Goal: Information Seeking & Learning: Learn about a topic

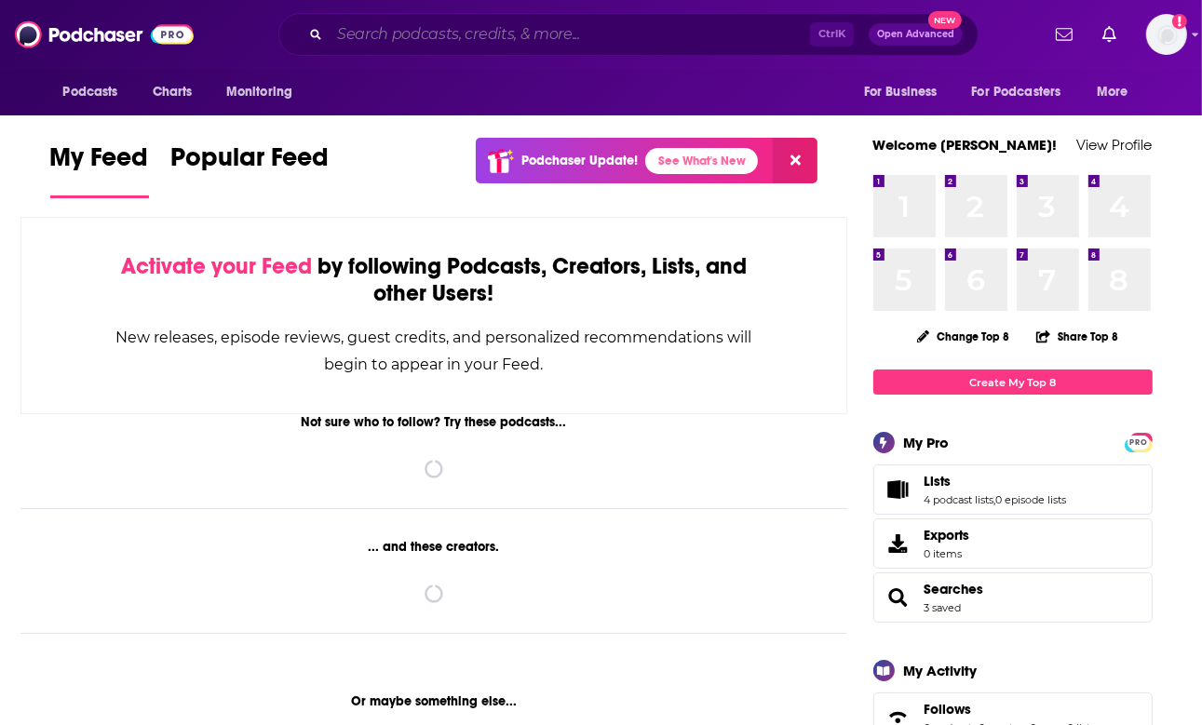
click at [625, 38] on input "Search podcasts, credits, & more..." at bounding box center [569, 35] width 480 height 30
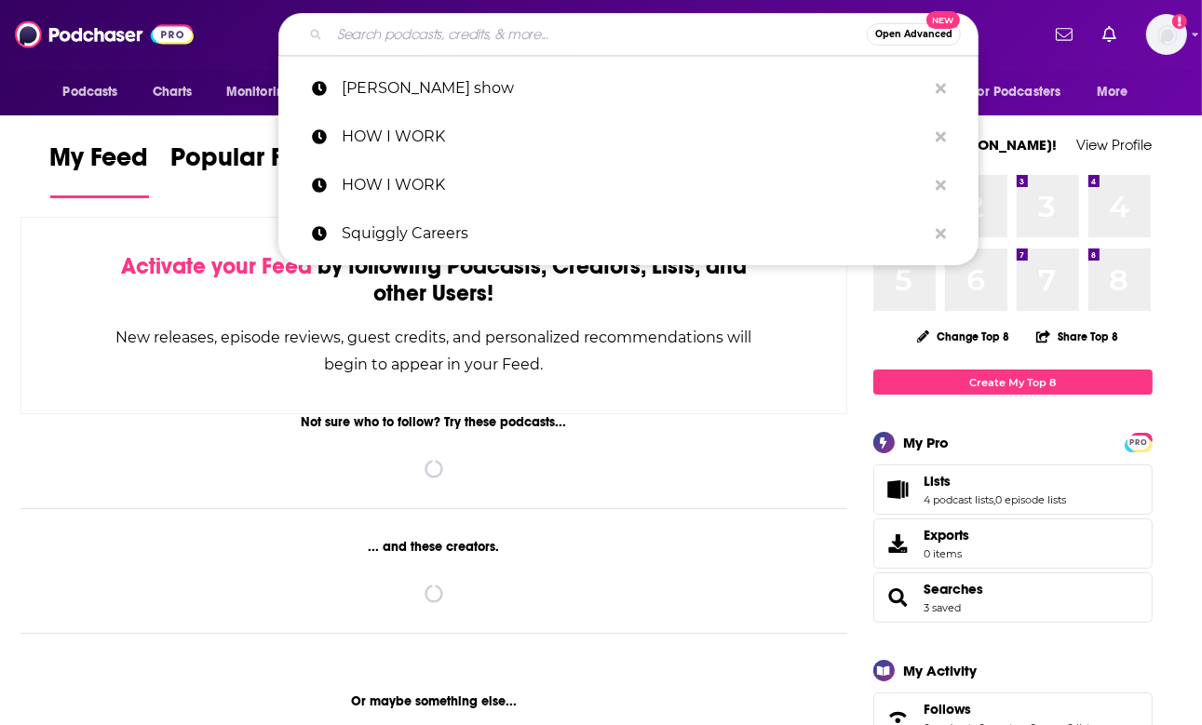
paste input "The Love Over Addiction Podcast"
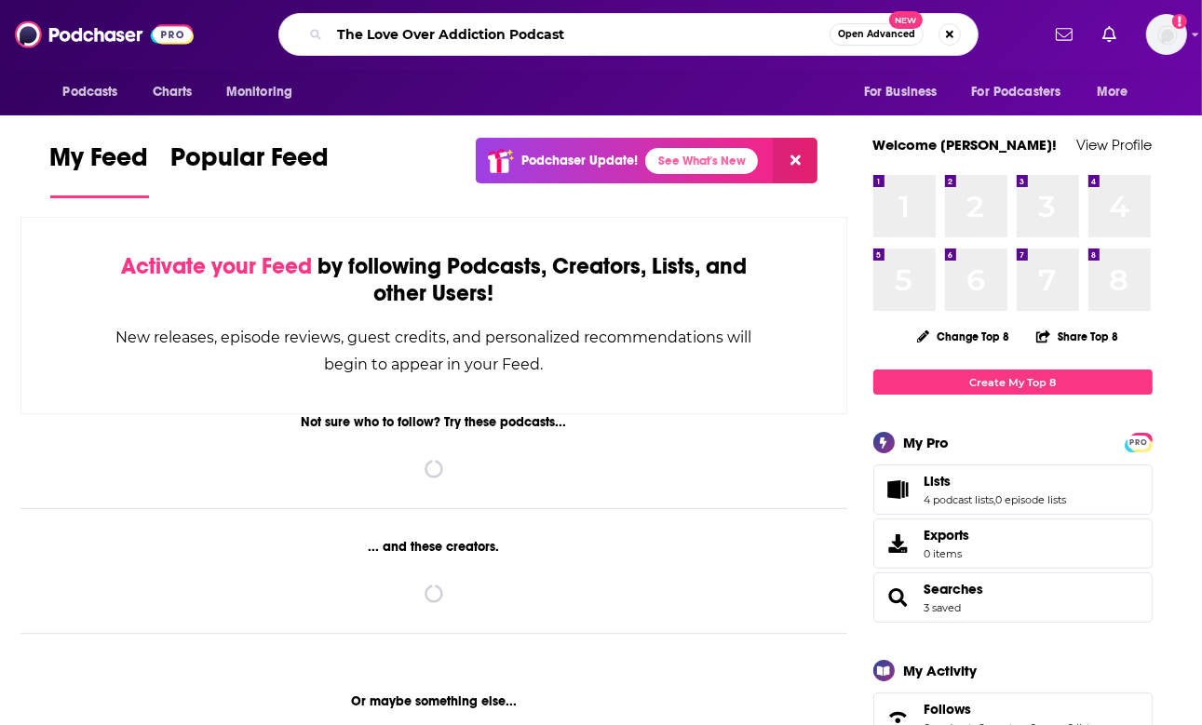
drag, startPoint x: 581, startPoint y: 37, endPoint x: 505, endPoint y: 39, distance: 75.4
click at [505, 39] on input "The Love Over Addiction Podcast" at bounding box center [579, 35] width 500 height 30
type input "The Love Over Addiction"
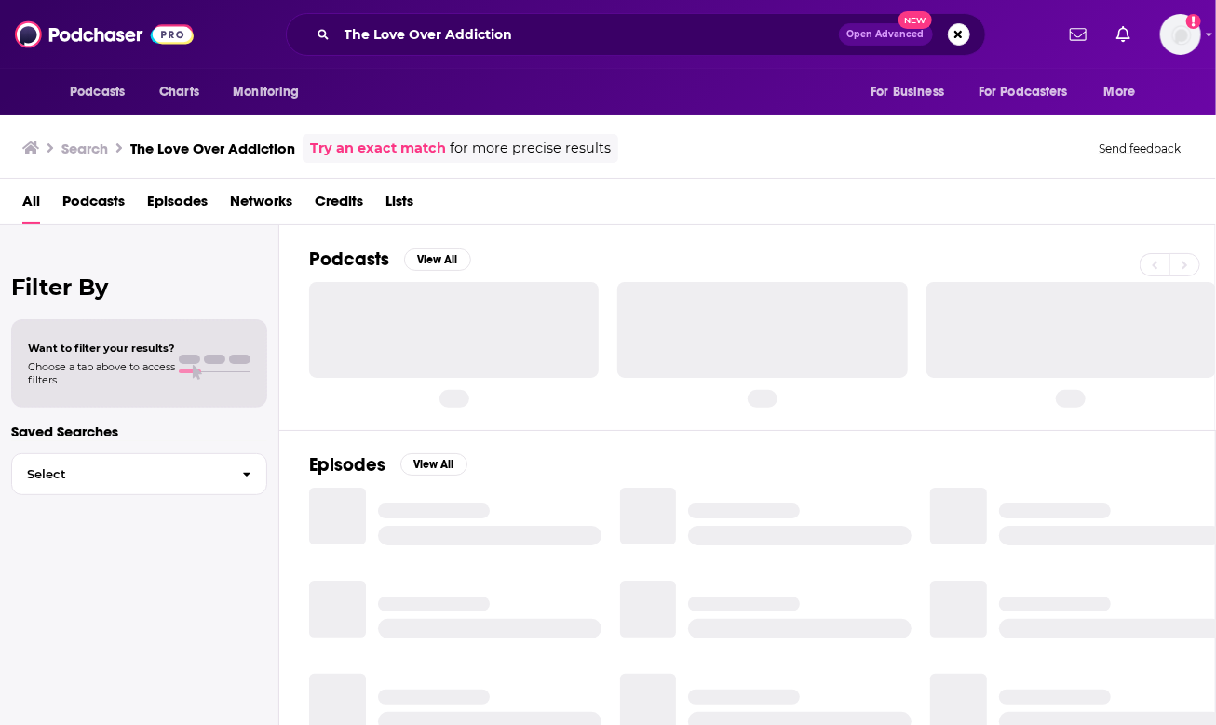
drag, startPoint x: 622, startPoint y: 201, endPoint x: 540, endPoint y: 219, distance: 83.8
click at [540, 219] on div "All Podcasts Episodes Networks Credits Lists" at bounding box center [611, 205] width 1178 height 38
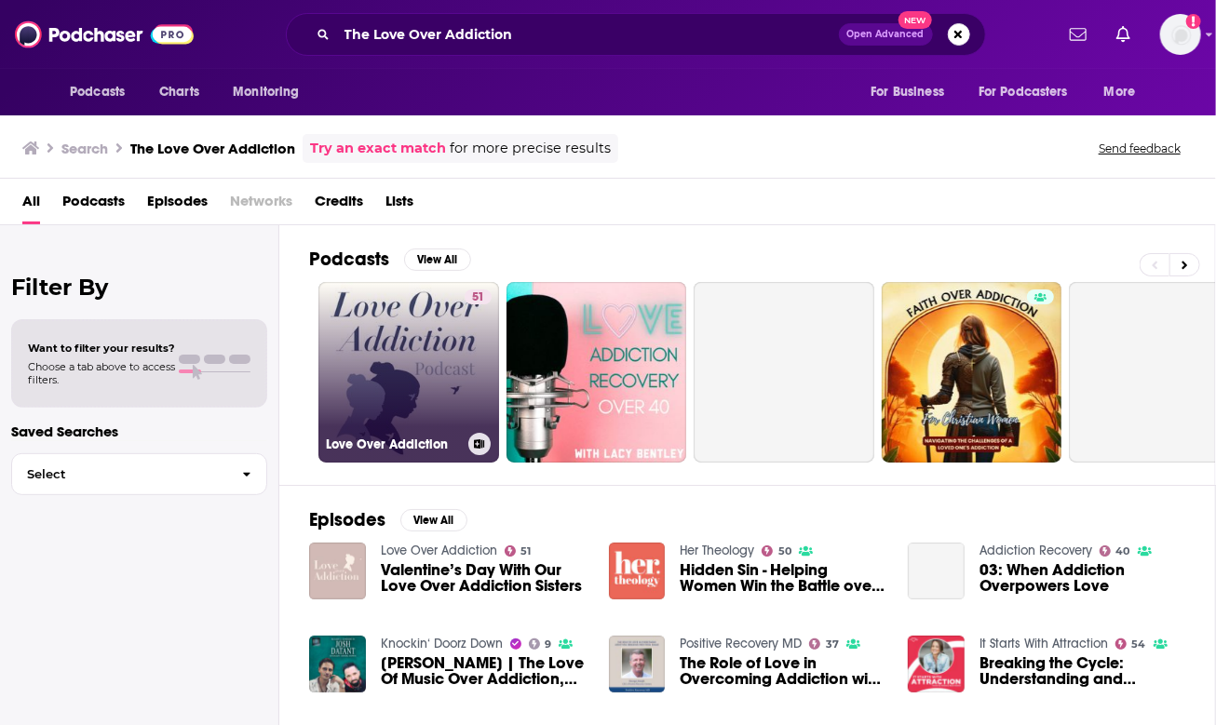
click at [436, 383] on link "51 Love Over Addiction" at bounding box center [408, 372] width 181 height 181
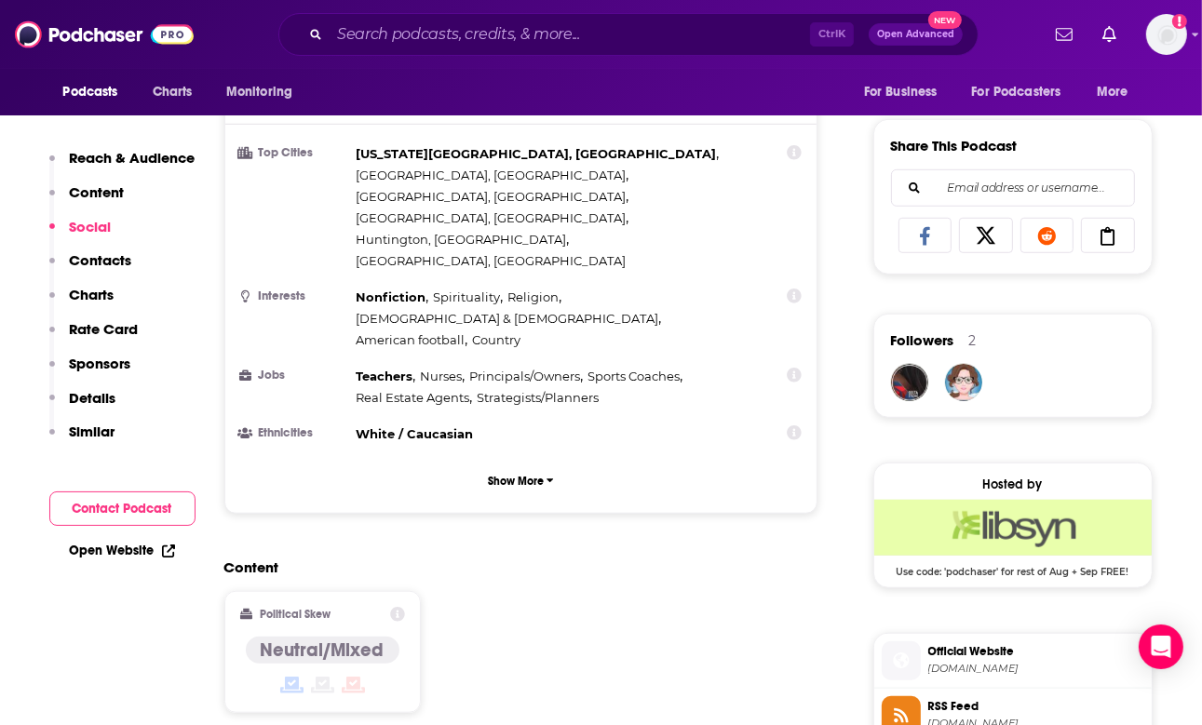
scroll to position [1489, 0]
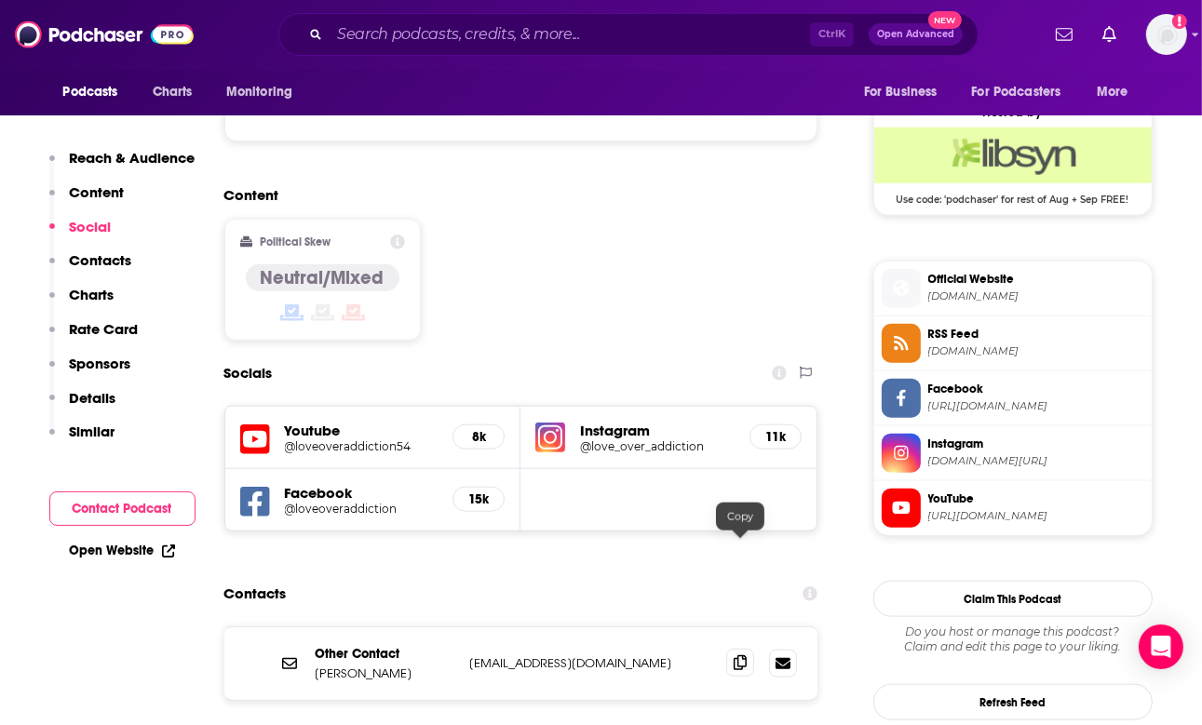
click at [739, 655] on icon at bounding box center [739, 662] width 13 height 15
click at [443, 20] on input "Search podcasts, credits, & more..." at bounding box center [569, 35] width 480 height 30
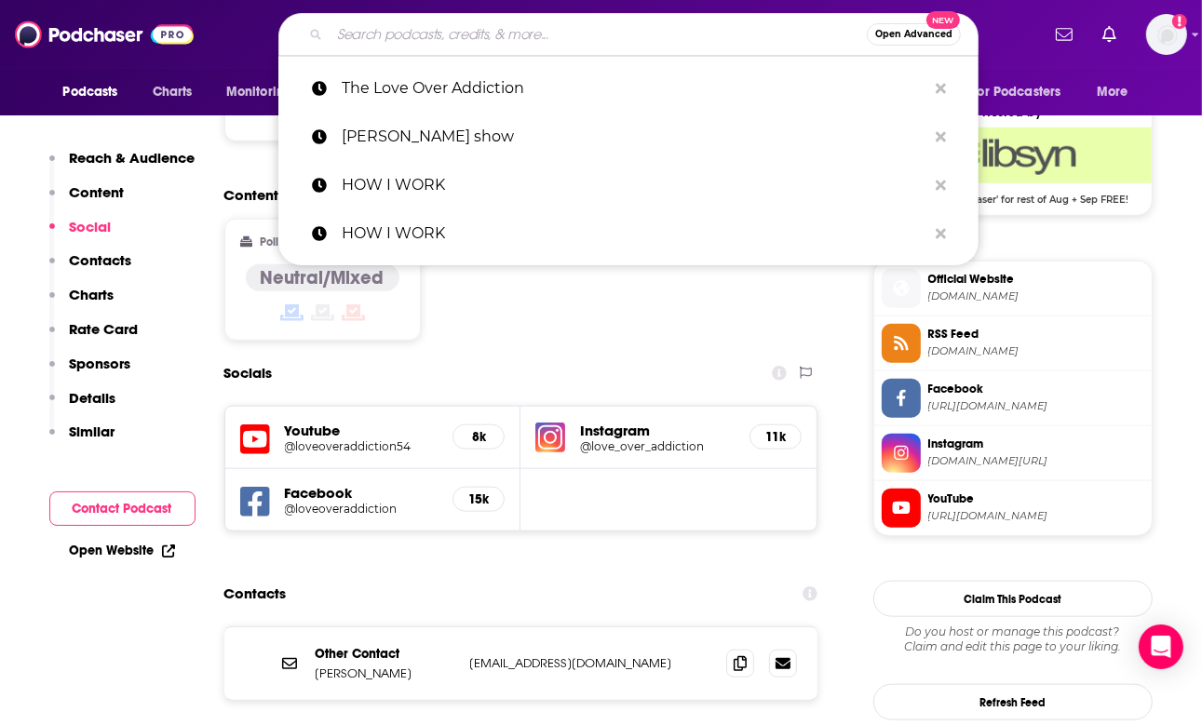
paste input "co-regulation"
type input "co-regulation"
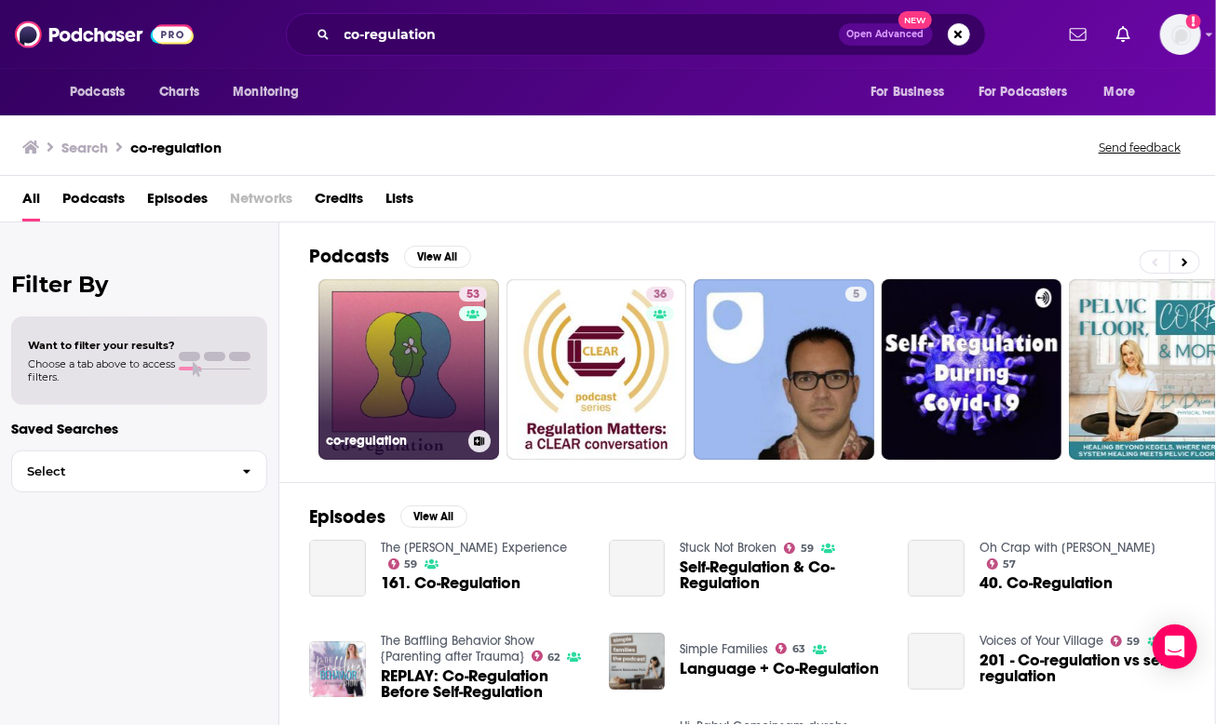
click at [432, 387] on link "53 co-regulation" at bounding box center [408, 369] width 181 height 181
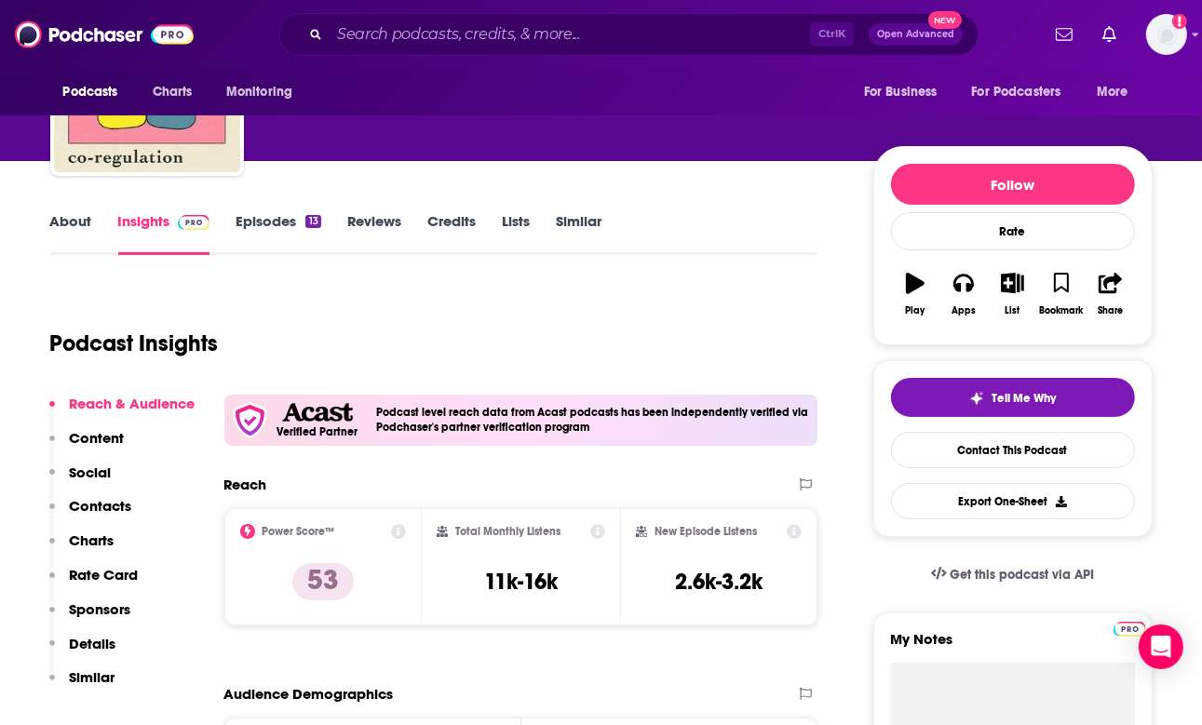
scroll to position [93, 0]
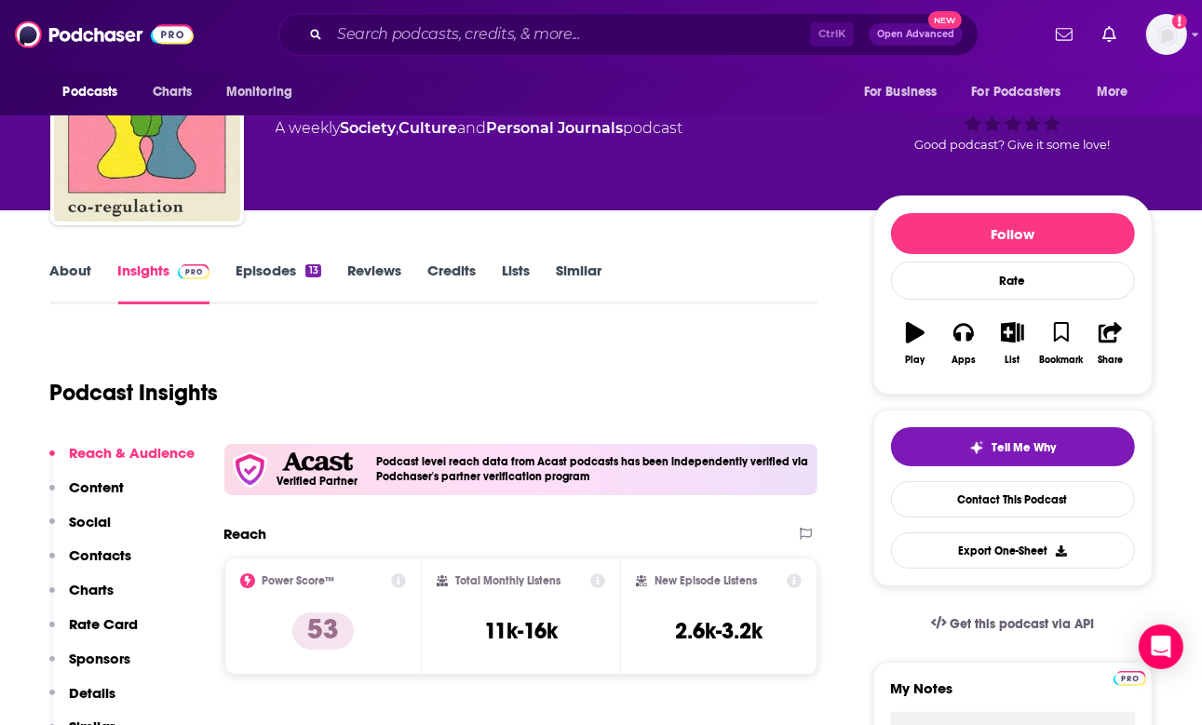
click at [82, 265] on link "About" at bounding box center [71, 283] width 42 height 43
